Goal: Information Seeking & Learning: Learn about a topic

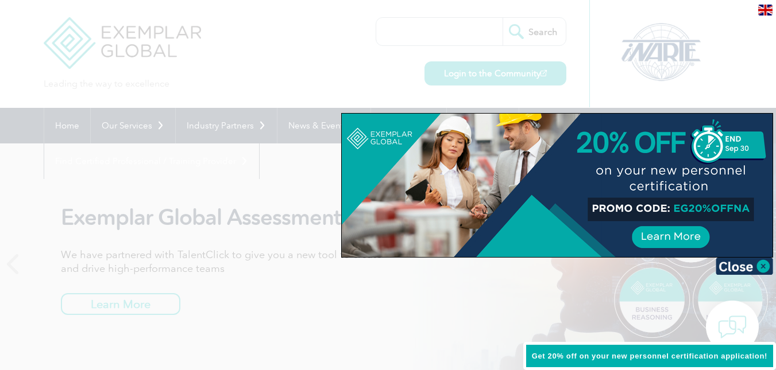
click at [737, 207] on div at bounding box center [557, 186] width 431 height 144
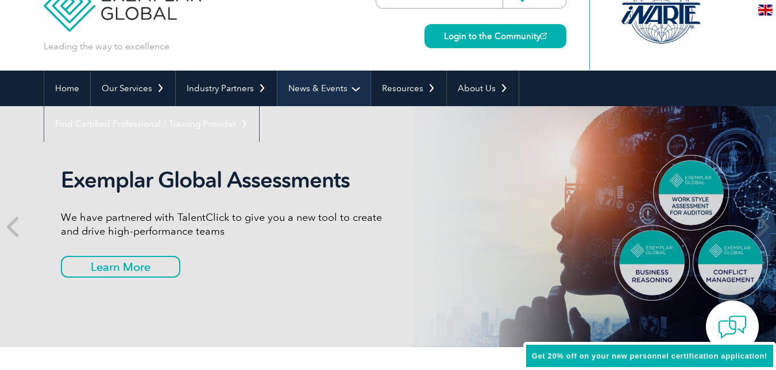
scroll to position [57, 0]
